Goal: Navigation & Orientation: Find specific page/section

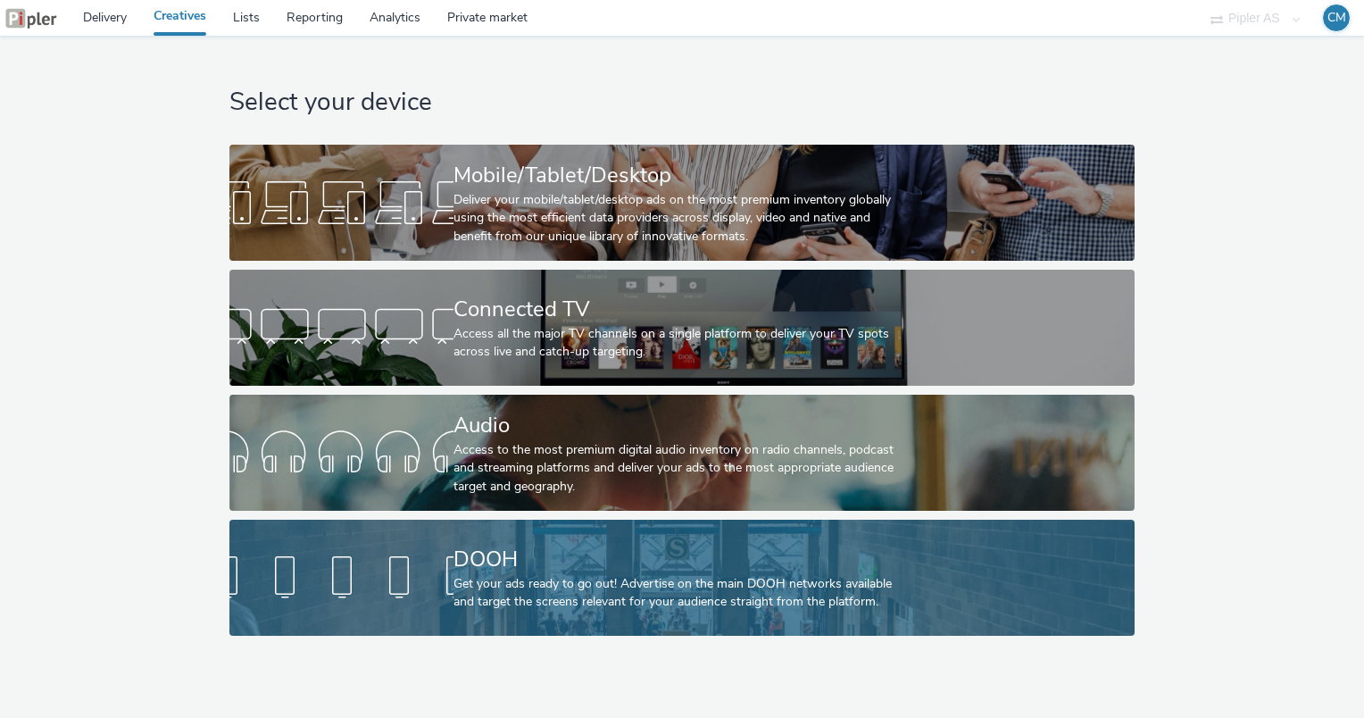
click at [490, 583] on div "Get your ads ready to go out! Advertise on the main DOOH networks available and…" at bounding box center [678, 593] width 449 height 37
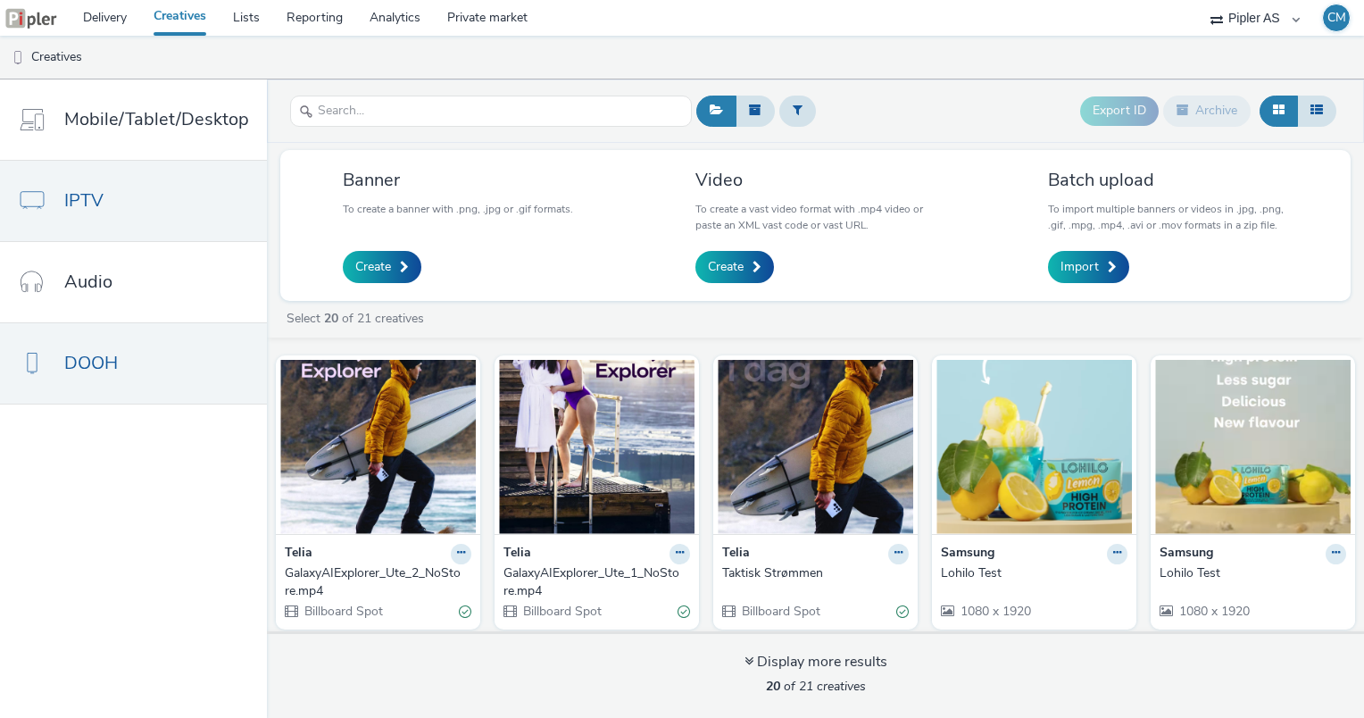
click at [79, 202] on span "IPTV" at bounding box center [83, 201] width 39 height 26
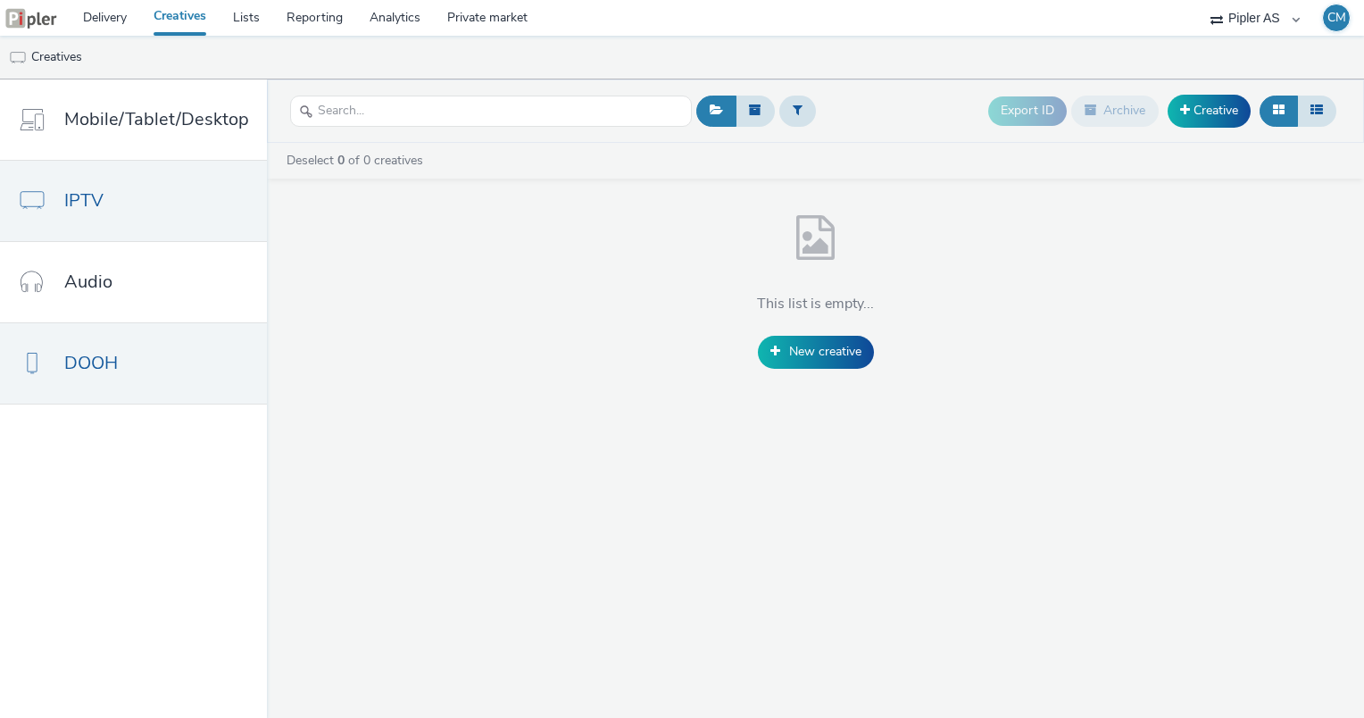
click at [126, 362] on link "DOOH" at bounding box center [133, 363] width 267 height 80
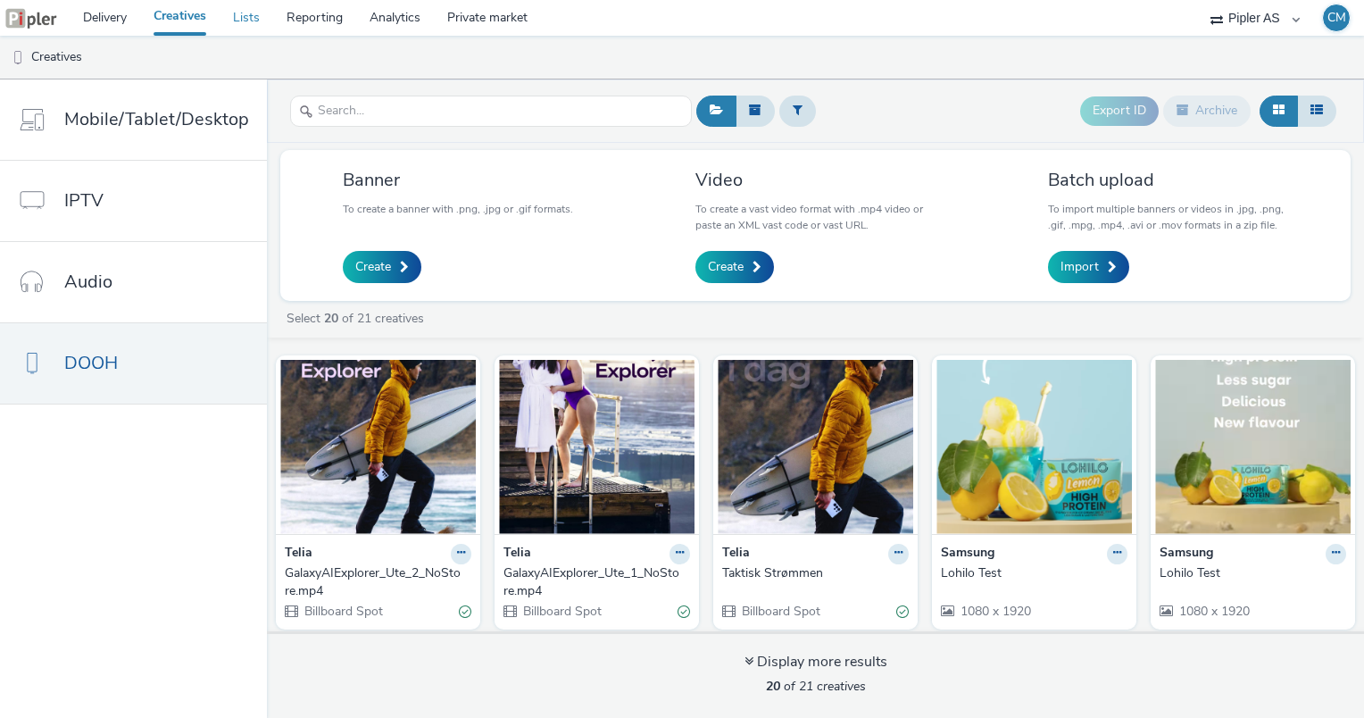
click at [240, 22] on link "Lists" at bounding box center [247, 18] width 54 height 36
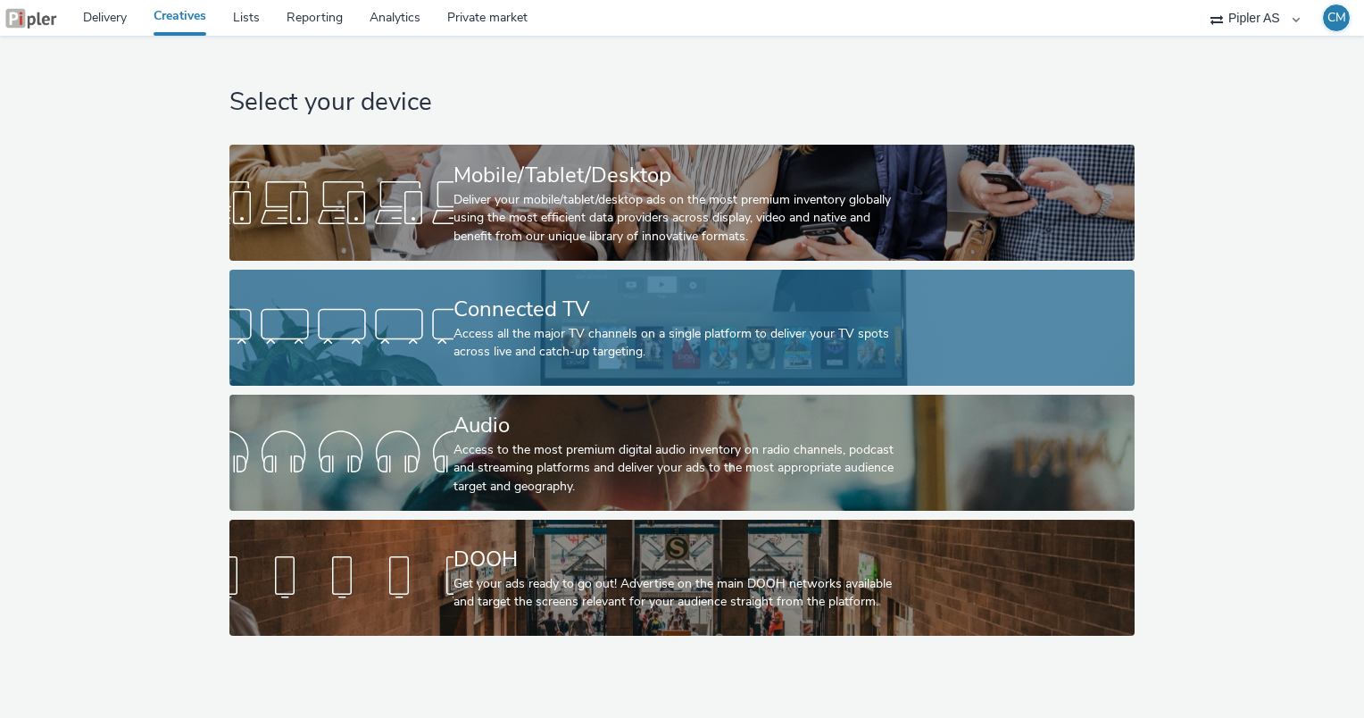
click at [337, 320] on div at bounding box center [341, 327] width 224 height 57
